Goal: Entertainment & Leisure: Consume media (video, audio)

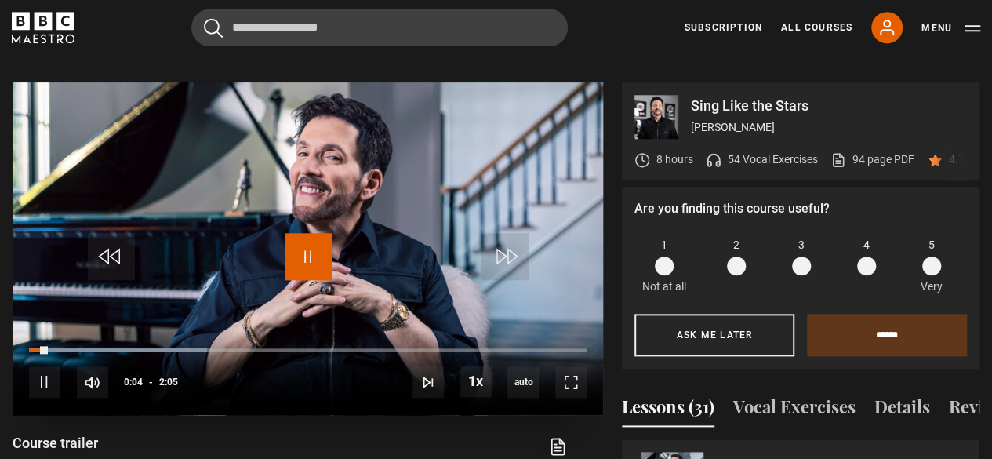
click at [303, 233] on span "Video Player" at bounding box center [308, 256] width 47 height 47
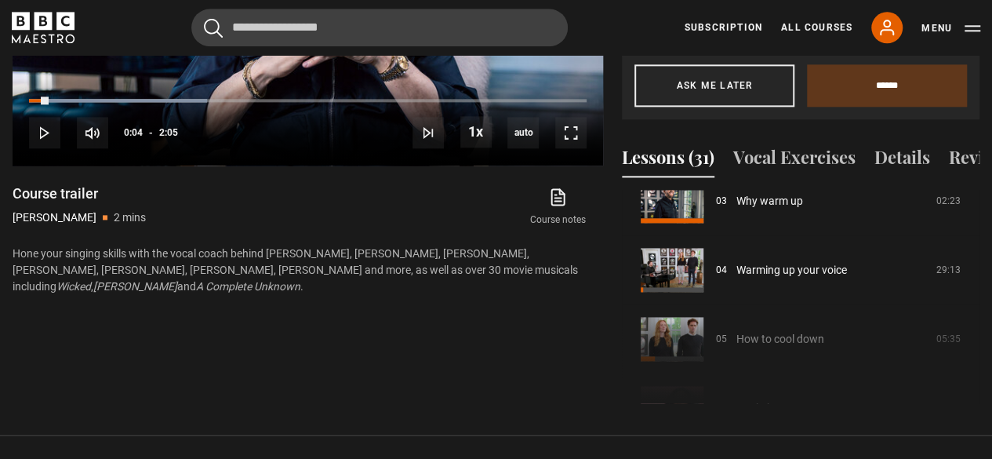
scroll to position [231, 0]
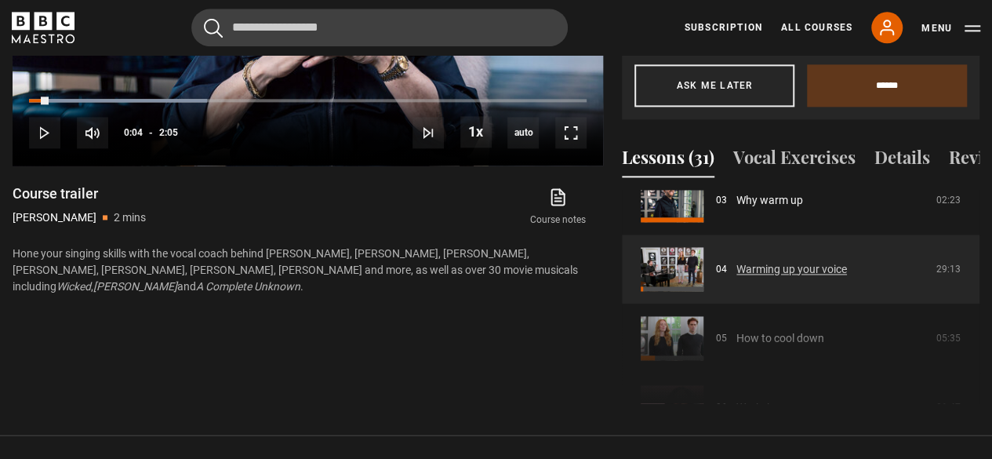
click at [737, 273] on link "Warming up your voice" at bounding box center [791, 269] width 111 height 16
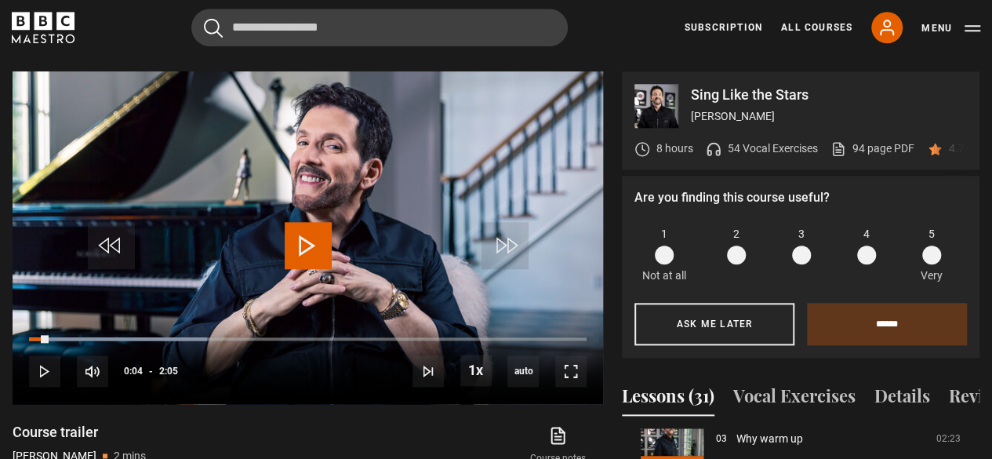
scroll to position [955, 0]
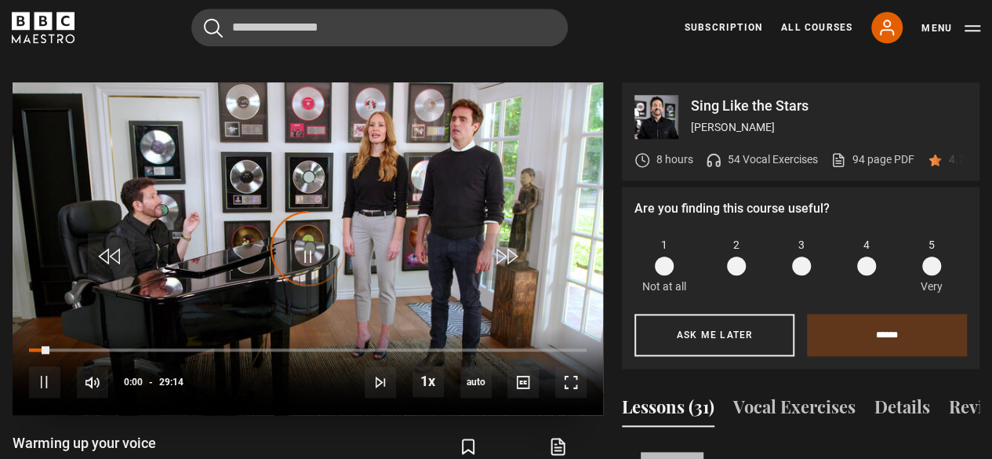
scroll to position [207, 0]
click at [317, 233] on span "Video Player" at bounding box center [308, 256] width 47 height 47
click at [571, 366] on span "Video Player" at bounding box center [570, 381] width 31 height 31
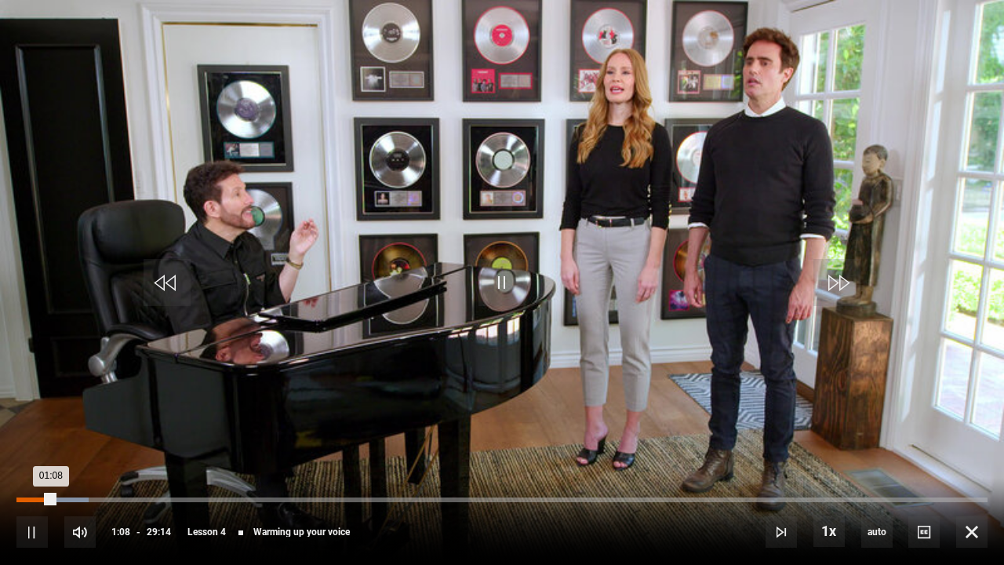
click at [17, 458] on div "Loaded : 7.41% 00:01 01:08" at bounding box center [501, 499] width 971 height 5
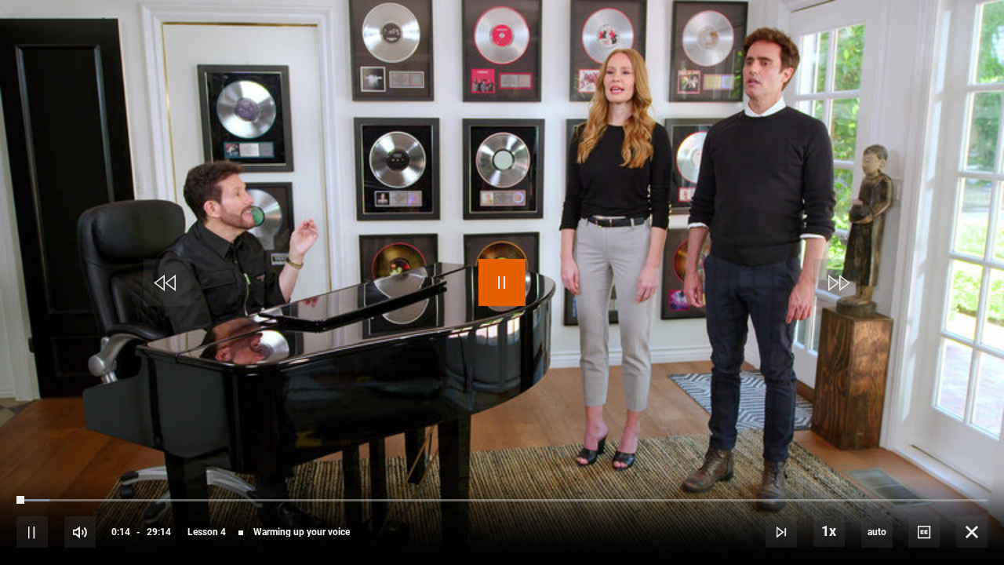
click at [488, 268] on span "Video Player" at bounding box center [501, 282] width 47 height 47
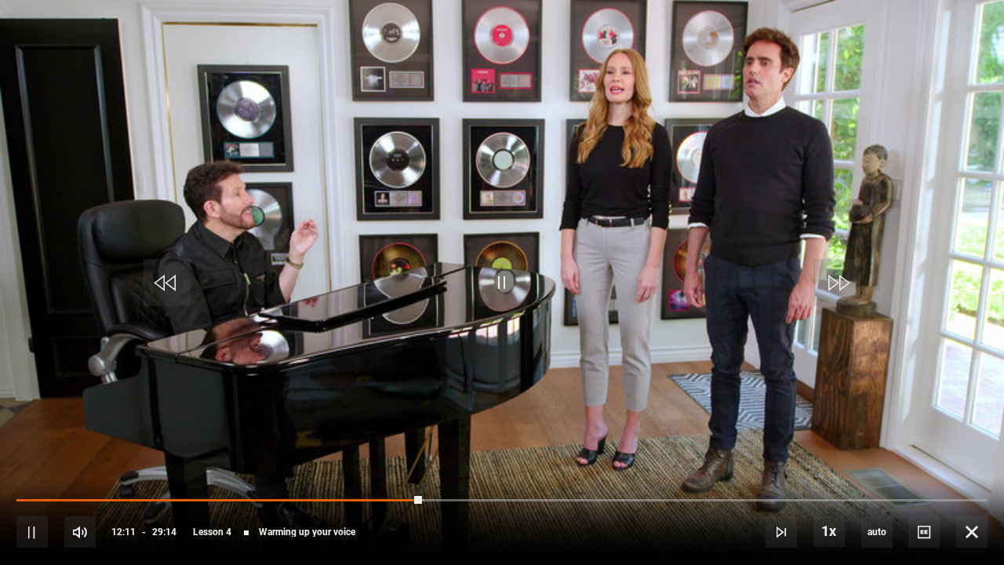
click at [431, 458] on div "10s Skip Back 10 seconds Pause 10s Skip Forward 10 seconds Loaded : 41.90% 12:2…" at bounding box center [502, 521] width 1004 height 87
click at [488, 458] on div "10s Skip Back 10 seconds Pause 10s Skip Forward 10 seconds Loaded : 42.19% 14:1…" at bounding box center [502, 521] width 1004 height 87
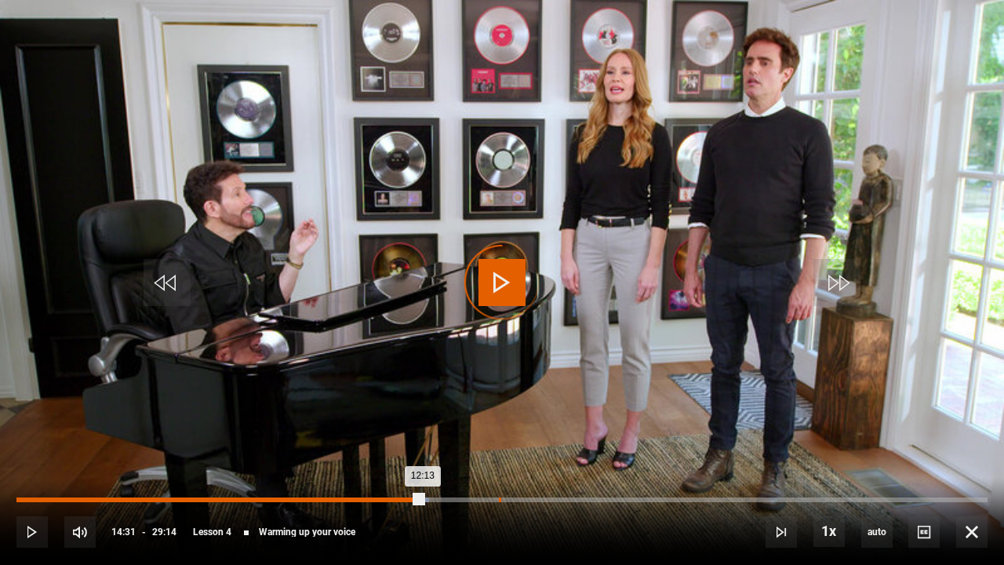
click at [499, 458] on div "14:31" at bounding box center [500, 499] width 2 height 5
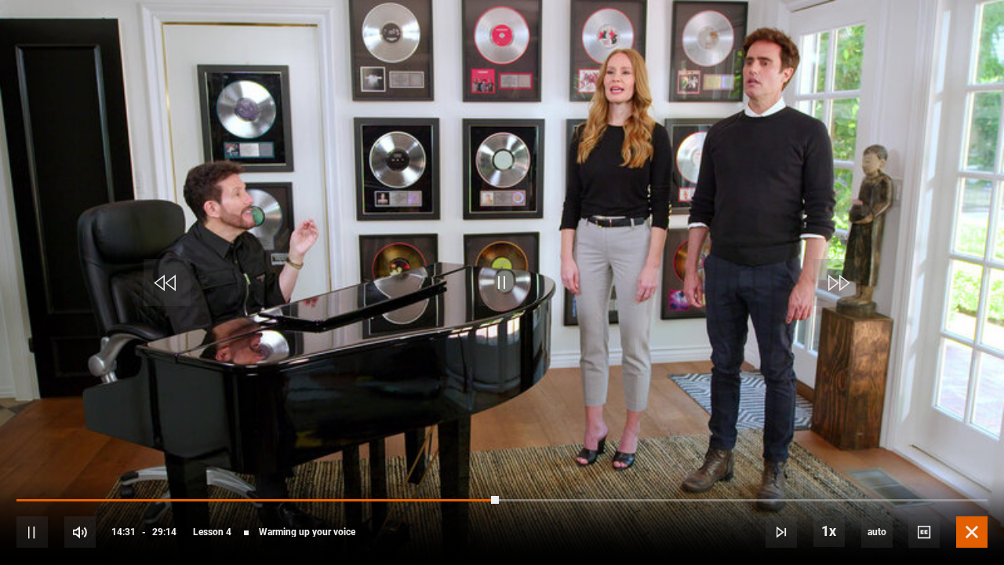
click at [978, 458] on span "Video Player" at bounding box center [971, 531] width 31 height 31
